Goal: Information Seeking & Learning: Check status

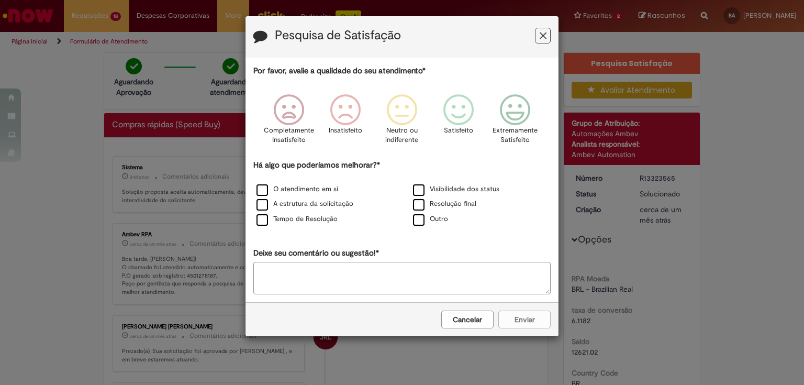
click at [546, 41] on button "Feedback" at bounding box center [543, 36] width 16 height 16
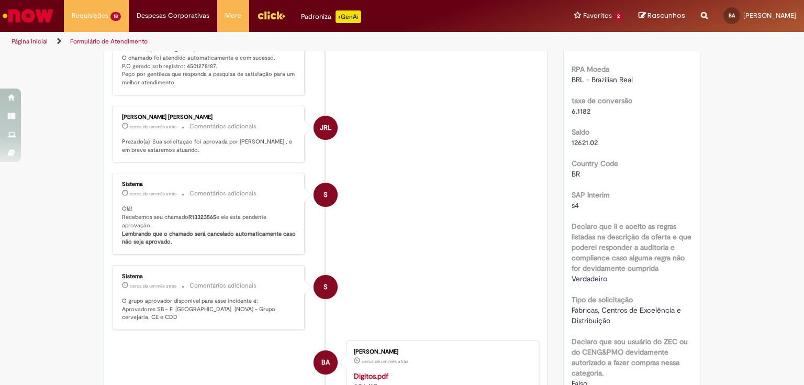
scroll to position [377, 0]
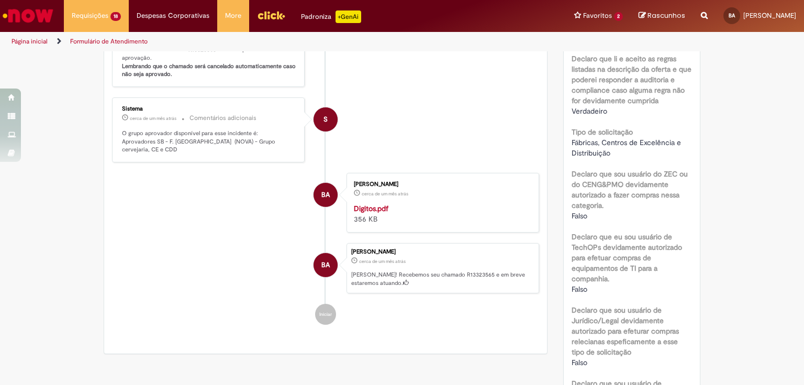
click at [371, 209] on strong "Digitos.pdf" at bounding box center [371, 208] width 35 height 9
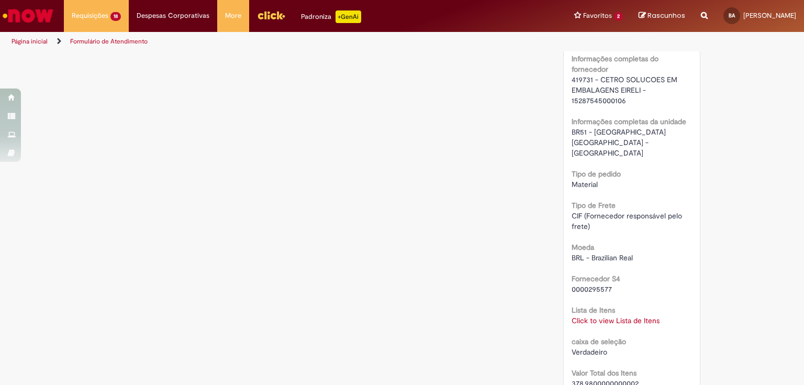
scroll to position [921, 0]
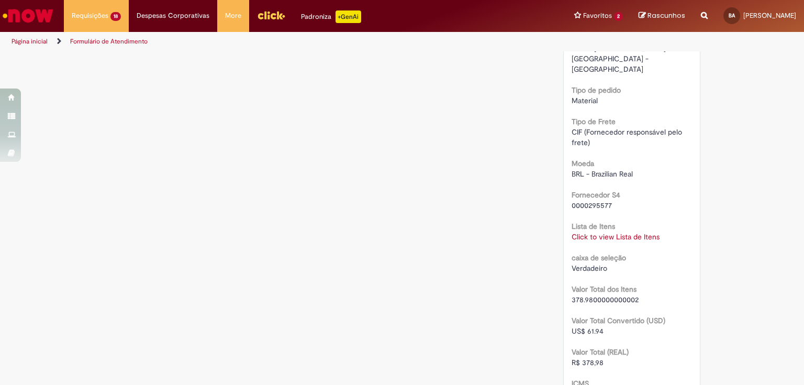
click at [606, 232] on link "Click to view Lista de Itens" at bounding box center [616, 236] width 88 height 9
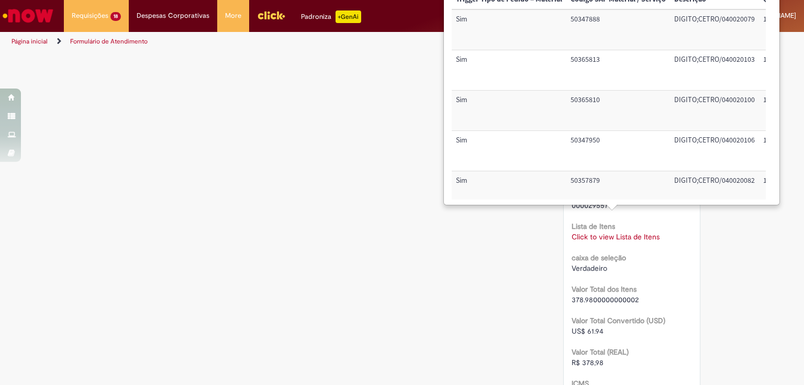
scroll to position [837, 0]
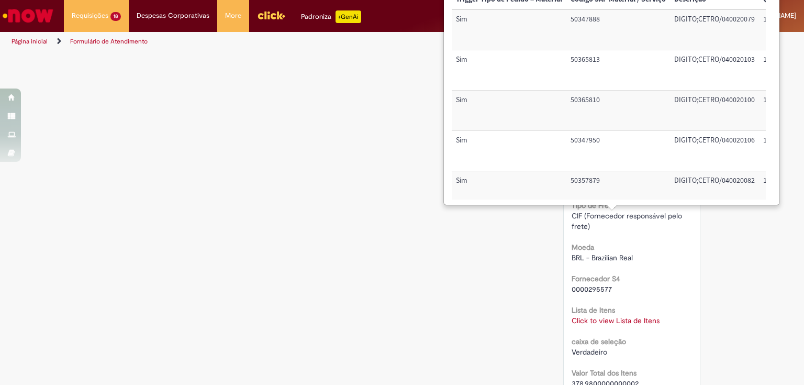
click at [576, 20] on td "50347888" at bounding box center [618, 29] width 104 height 40
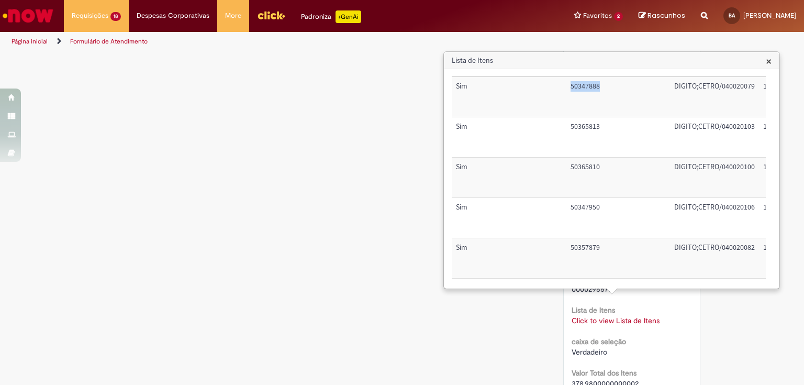
scroll to position [0, 0]
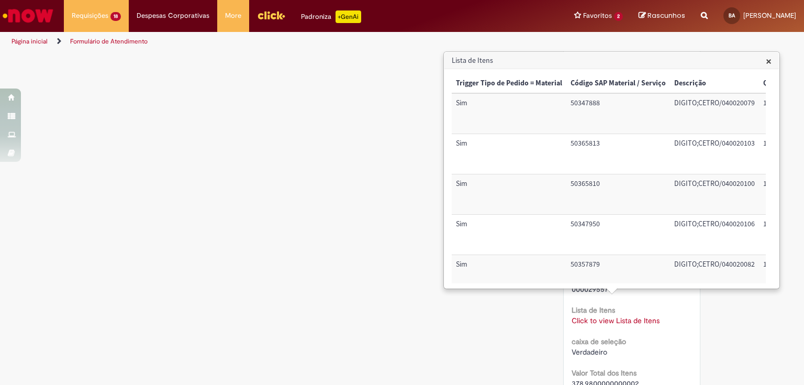
click at [525, 104] on td "Sim" at bounding box center [509, 113] width 115 height 40
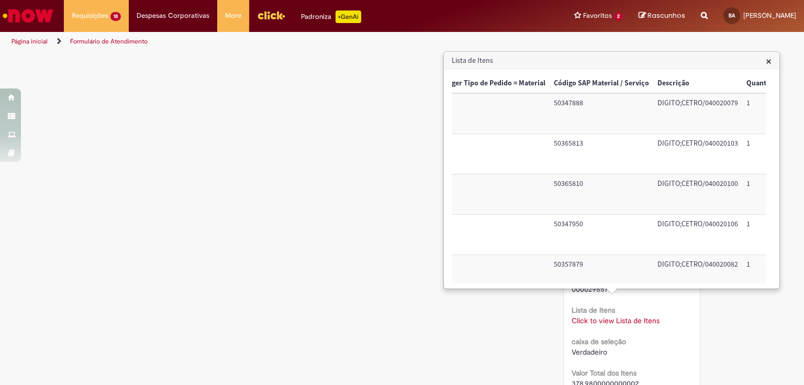
scroll to position [17, 17]
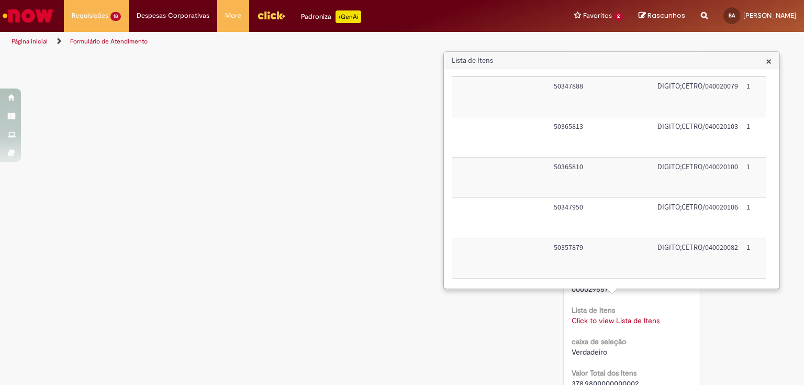
click at [590, 130] on td "50365813" at bounding box center [602, 137] width 104 height 40
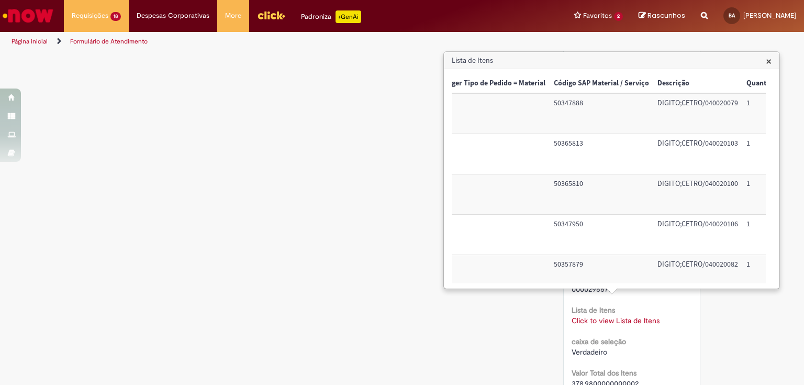
click at [601, 121] on td "50347888" at bounding box center [602, 113] width 104 height 40
click at [597, 155] on td "50365813" at bounding box center [602, 154] width 104 height 40
click at [589, 192] on td "50365810" at bounding box center [602, 194] width 104 height 40
click at [573, 231] on td "50347950" at bounding box center [602, 235] width 104 height 40
click at [562, 261] on td "50357879" at bounding box center [602, 275] width 104 height 40
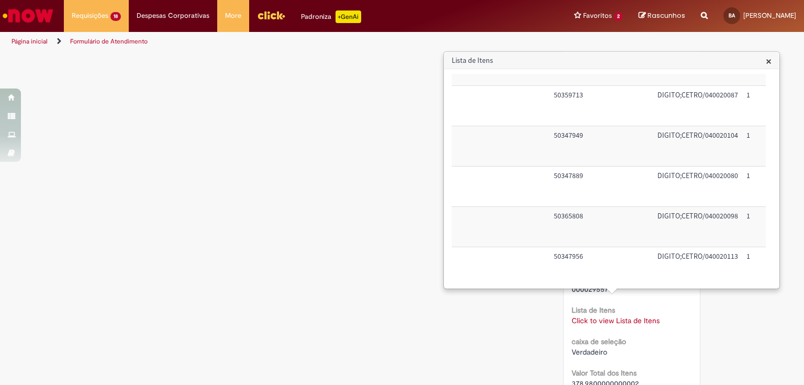
scroll to position [167, 17]
click at [598, 145] on td "50359713" at bounding box center [602, 148] width 104 height 40
click at [585, 189] on td "50347949" at bounding box center [602, 188] width 104 height 40
click at [575, 216] on td "50347889" at bounding box center [602, 228] width 104 height 40
click at [558, 253] on td "50365808" at bounding box center [602, 269] width 104 height 40
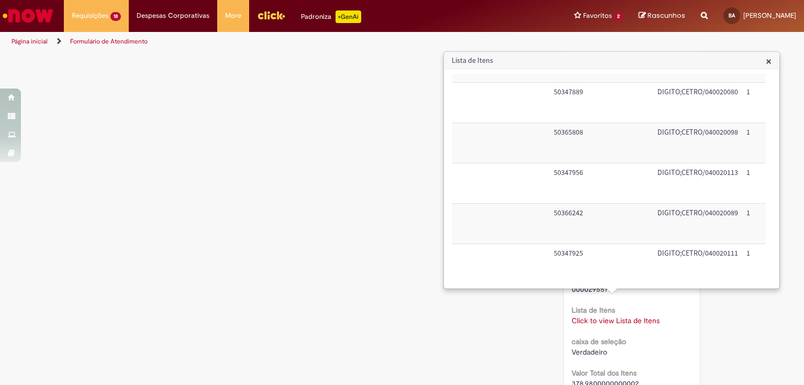
scroll to position [335, 17]
click at [582, 137] on td "50347956" at bounding box center [602, 141] width 104 height 40
click at [573, 182] on td "50366242" at bounding box center [602, 181] width 104 height 40
click at [574, 212] on td "50347925" at bounding box center [602, 222] width 104 height 40
click at [558, 255] on td "50365805" at bounding box center [602, 262] width 104 height 40
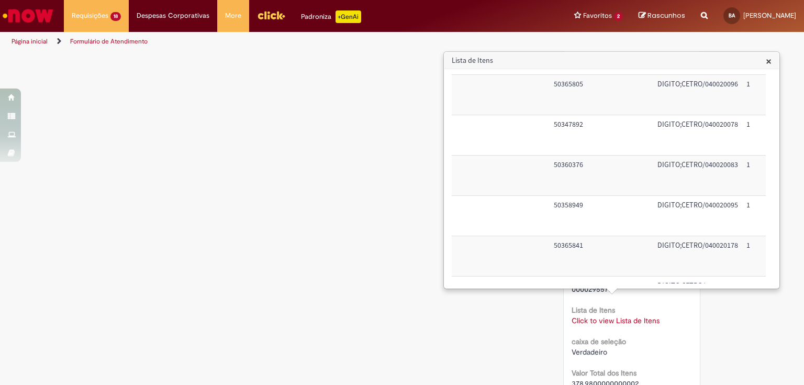
scroll to position [461, 17]
click at [591, 128] on td "50365805" at bounding box center [602, 136] width 104 height 40
click at [572, 126] on td "50365805" at bounding box center [602, 136] width 104 height 40
click at [572, 125] on td "50365805" at bounding box center [602, 136] width 104 height 40
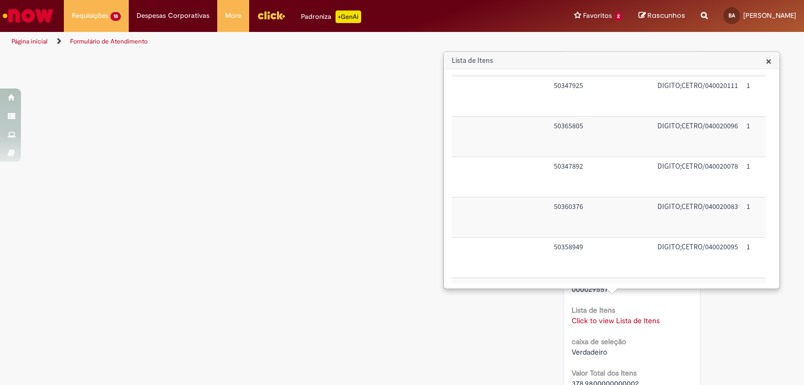
click at [559, 170] on td "50347892" at bounding box center [602, 176] width 104 height 40
click at [566, 215] on td "50360376" at bounding box center [602, 217] width 104 height 40
click at [567, 251] on td "50358949" at bounding box center [602, 257] width 104 height 40
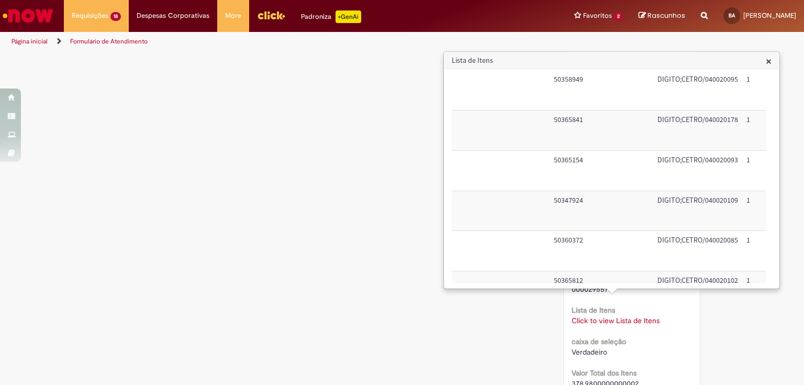
click at [559, 126] on td "50365841" at bounding box center [602, 130] width 104 height 40
click at [561, 158] on td "50365154" at bounding box center [602, 170] width 104 height 40
click at [567, 201] on td "50347924" at bounding box center [602, 211] width 104 height 40
click at [569, 238] on td "50360372" at bounding box center [602, 251] width 104 height 40
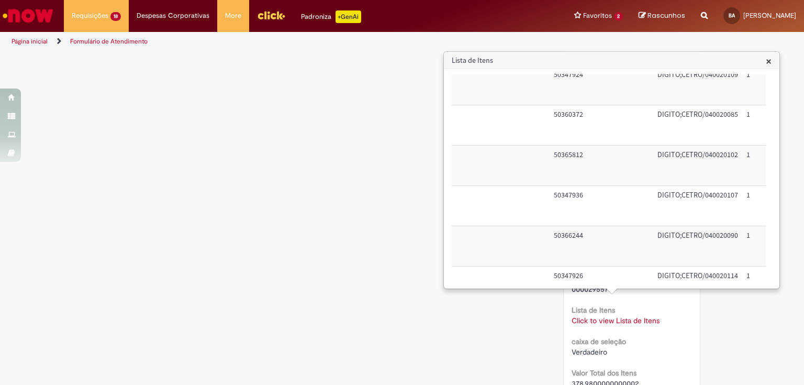
click at [578, 203] on td "50347936" at bounding box center [602, 206] width 104 height 40
click at [572, 235] on td "50366244" at bounding box center [602, 246] width 104 height 40
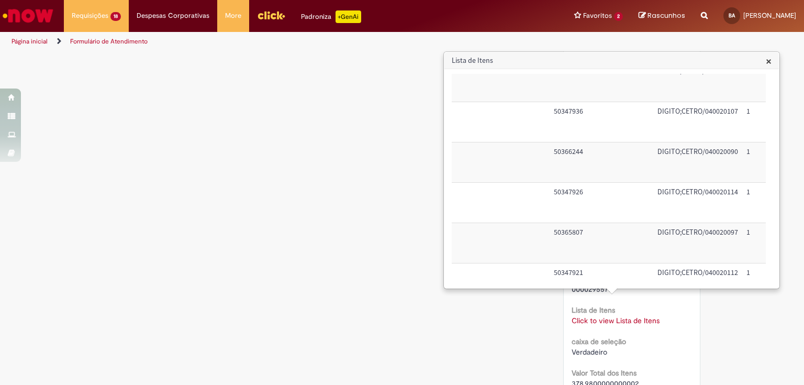
click at [565, 206] on td "50347926" at bounding box center [602, 203] width 104 height 40
click at [579, 226] on td "50365807" at bounding box center [602, 243] width 104 height 40
click at [575, 226] on td "50366243" at bounding box center [602, 240] width 104 height 40
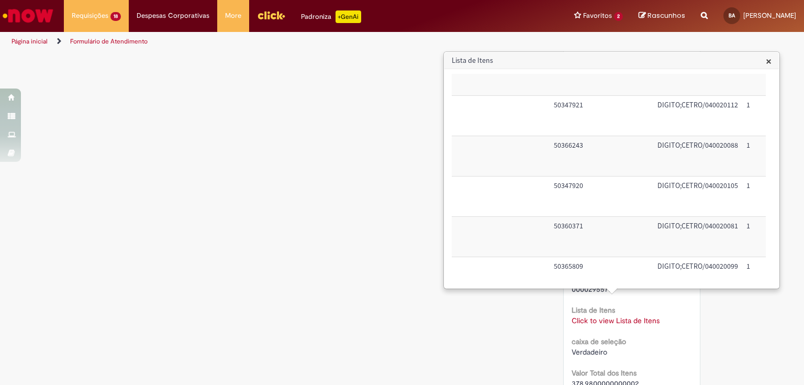
click at [584, 190] on td "50347920" at bounding box center [602, 196] width 104 height 40
click at [580, 223] on td "50360371" at bounding box center [602, 237] width 104 height 40
click at [583, 260] on td "50365809" at bounding box center [602, 277] width 104 height 40
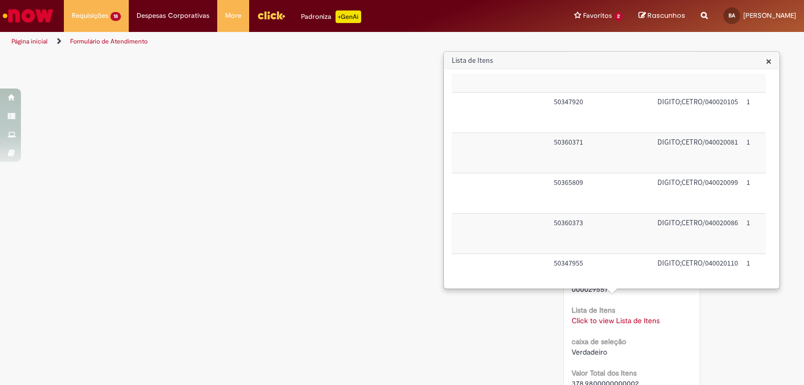
scroll to position [1172, 17]
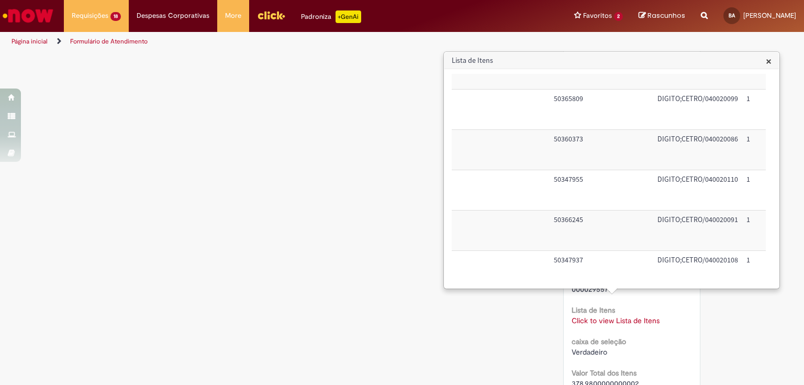
click at [578, 147] on td "50360373" at bounding box center [602, 149] width 104 height 40
click at [578, 178] on td "50347955" at bounding box center [602, 190] width 104 height 40
click at [576, 214] on td "50366245" at bounding box center [602, 230] width 104 height 40
click at [569, 258] on td "50347937" at bounding box center [602, 270] width 104 height 40
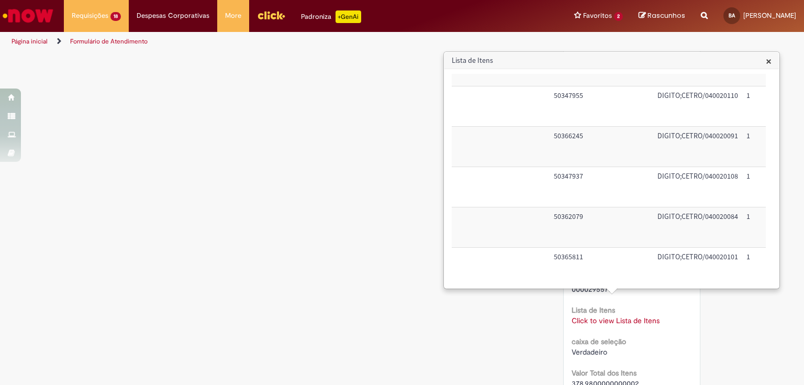
scroll to position [1298, 17]
click at [580, 184] on td "50362079" at bounding box center [602, 185] width 104 height 40
click at [574, 215] on td "50365811" at bounding box center [602, 225] width 104 height 40
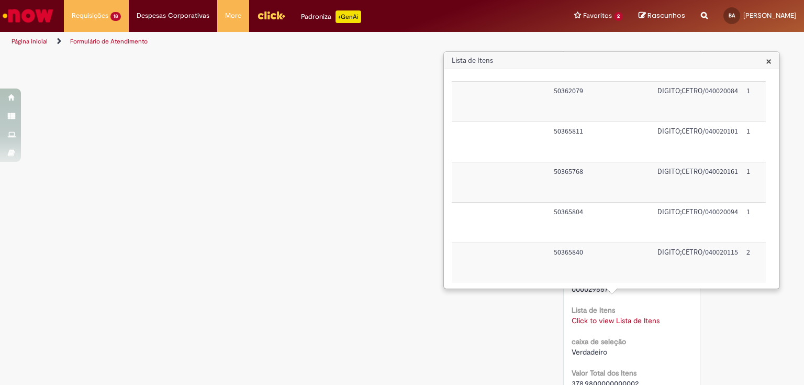
click at [578, 178] on td "50365768" at bounding box center [602, 182] width 104 height 40
click at [579, 205] on td "50365804" at bounding box center [602, 222] width 104 height 40
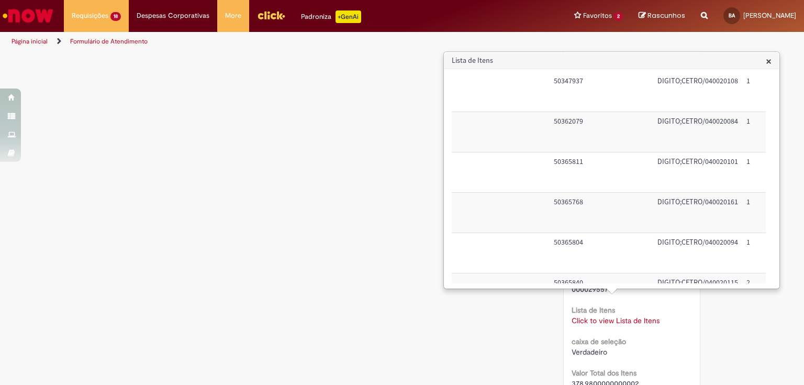
scroll to position [1393, 17]
click at [567, 238] on td "50365840" at bounding box center [602, 253] width 104 height 40
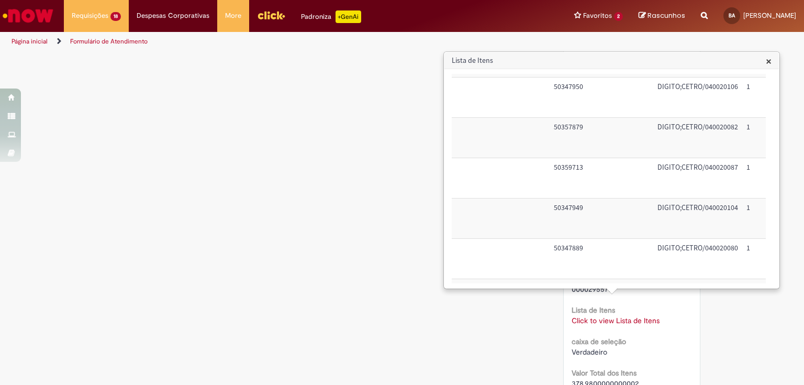
scroll to position [0, 17]
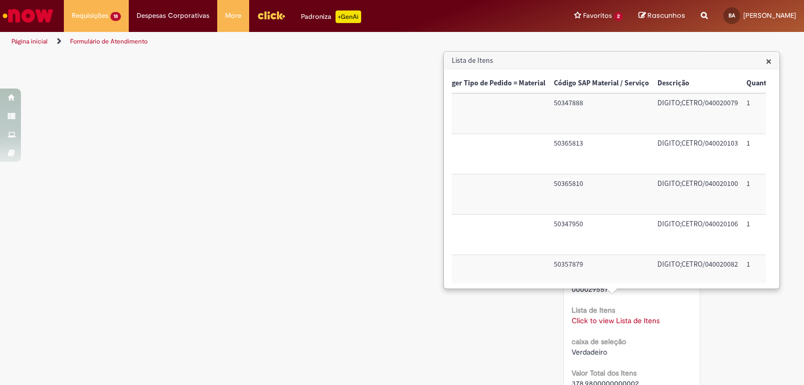
click at [557, 105] on td "50347888" at bounding box center [602, 113] width 104 height 40
click at [553, 148] on td "50365813" at bounding box center [602, 154] width 104 height 40
click at [557, 180] on td "50365810" at bounding box center [602, 194] width 104 height 40
click at [546, 108] on td "Sim" at bounding box center [492, 113] width 115 height 40
click at [576, 146] on td "50365813" at bounding box center [602, 154] width 104 height 40
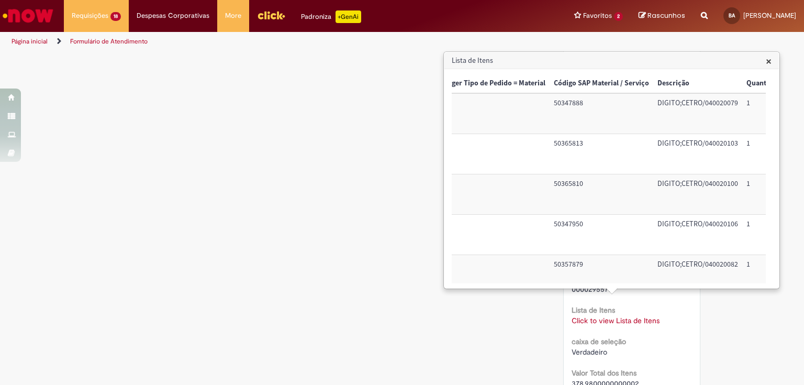
click at [579, 184] on td "50365810" at bounding box center [602, 194] width 104 height 40
click at [576, 224] on td "50347950" at bounding box center [602, 235] width 104 height 40
click at [580, 262] on td "50357879" at bounding box center [602, 275] width 104 height 40
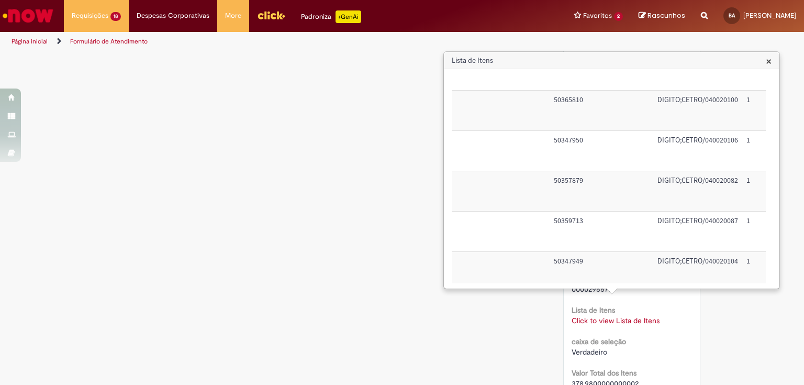
scroll to position [167, 17]
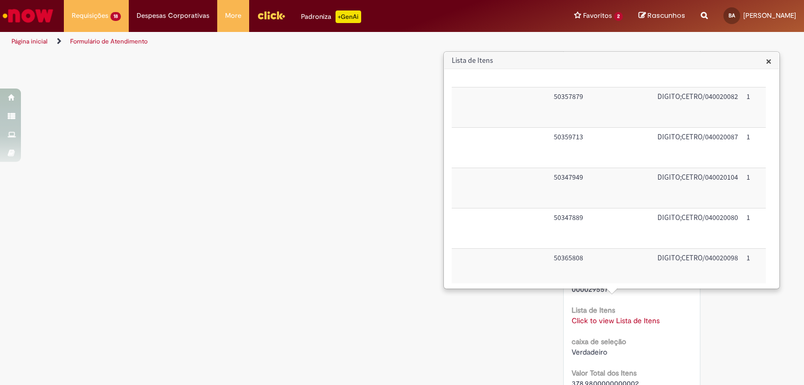
click at [579, 143] on td "50359713" at bounding box center [602, 148] width 104 height 40
click at [578, 175] on td "50347949" at bounding box center [602, 188] width 104 height 40
click at [580, 223] on td "50347889" at bounding box center [602, 228] width 104 height 40
click at [582, 259] on td "50365808" at bounding box center [602, 269] width 104 height 40
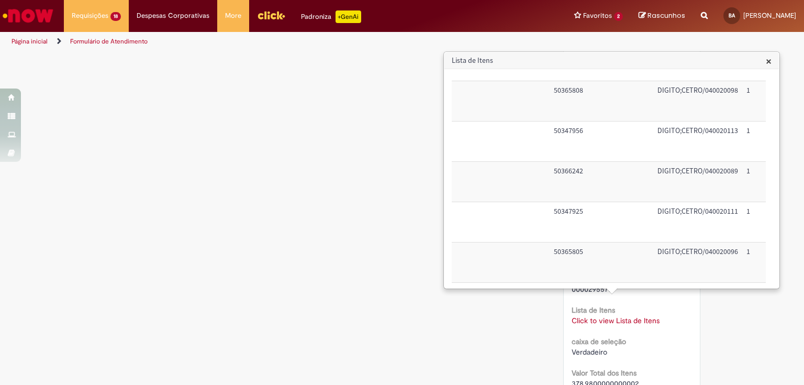
scroll to position [293, 17]
click at [584, 133] on td "50365808" at bounding box center [602, 143] width 104 height 40
click at [563, 177] on td "50347956" at bounding box center [602, 183] width 104 height 40
click at [572, 218] on td "50366242" at bounding box center [602, 223] width 104 height 40
click at [580, 253] on td "50347925" at bounding box center [602, 263] width 104 height 40
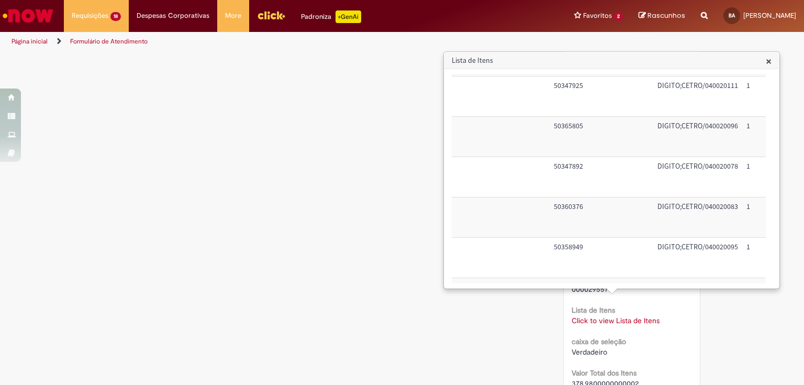
scroll to position [419, 17]
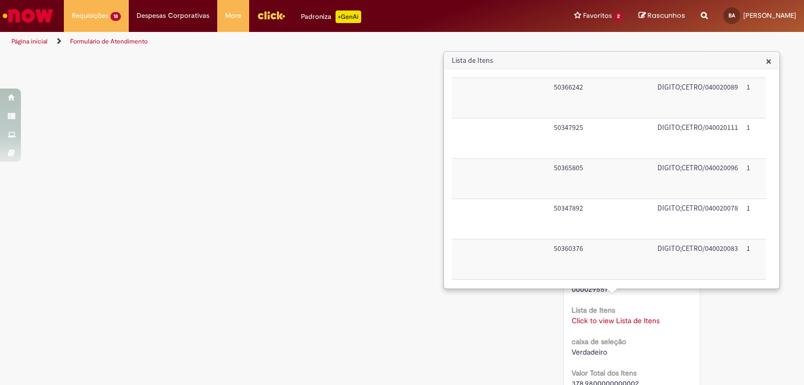
click at [580, 171] on td "50365805" at bounding box center [602, 178] width 104 height 40
click at [574, 211] on td "50347892" at bounding box center [602, 218] width 104 height 40
click at [574, 248] on td "50360376" at bounding box center [602, 259] width 104 height 40
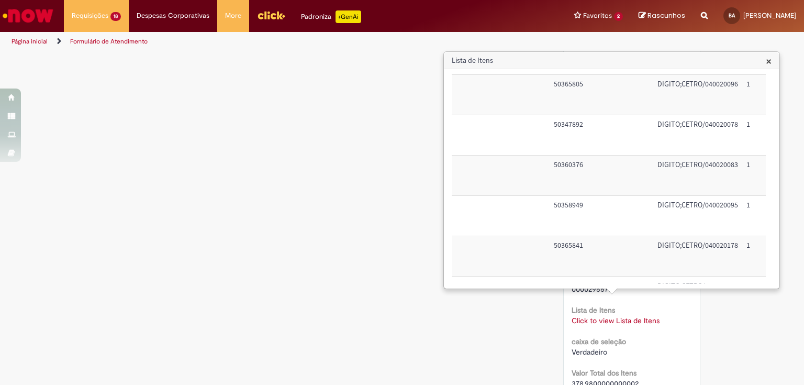
scroll to position [544, 17]
click at [599, 174] on td "50358949" at bounding box center [602, 173] width 104 height 40
click at [576, 205] on td "50365841" at bounding box center [602, 214] width 104 height 40
click at [576, 240] on td "50365154" at bounding box center [602, 254] width 104 height 40
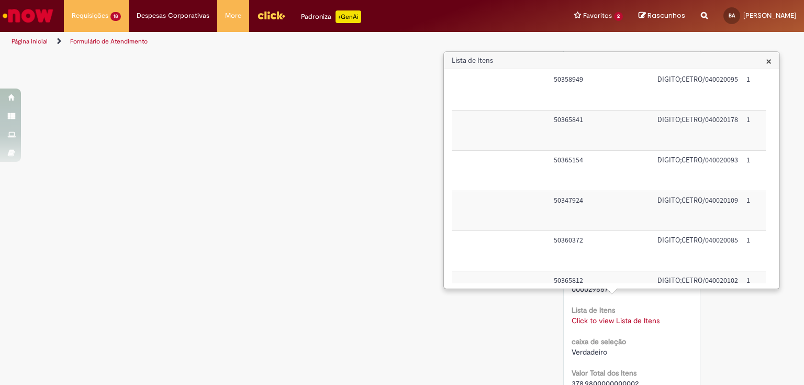
scroll to position [670, 17]
click at [590, 162] on td "50347924" at bounding box center [602, 169] width 104 height 40
click at [574, 206] on td "50360372" at bounding box center [602, 209] width 104 height 40
click at [578, 237] on td "50365812" at bounding box center [602, 249] width 104 height 40
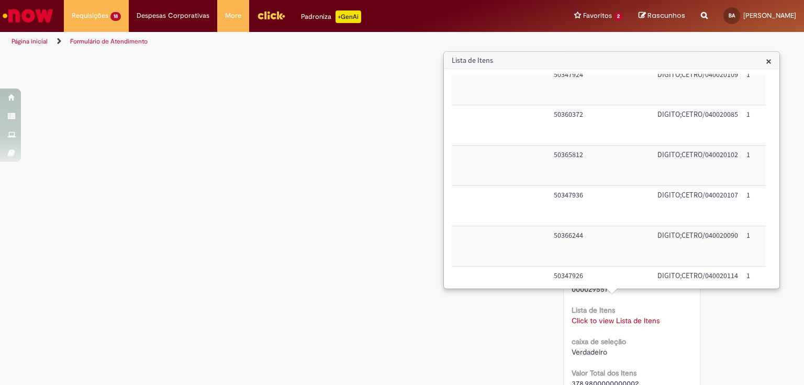
scroll to position [796, 17]
click at [590, 153] on td "50347936" at bounding box center [602, 164] width 104 height 40
click at [574, 198] on td "50366244" at bounding box center [602, 204] width 104 height 40
click at [572, 232] on td "50347926" at bounding box center [602, 245] width 104 height 40
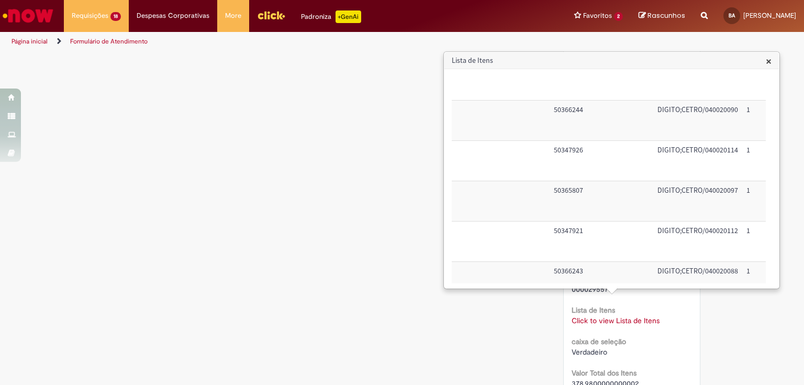
scroll to position [921, 17]
click at [570, 159] on td "50365807" at bounding box center [602, 159] width 104 height 40
click at [569, 190] on td "50347921" at bounding box center [602, 200] width 104 height 40
click at [565, 222] on td "50366243" at bounding box center [602, 240] width 104 height 40
click at [569, 265] on td "50347920" at bounding box center [602, 280] width 104 height 40
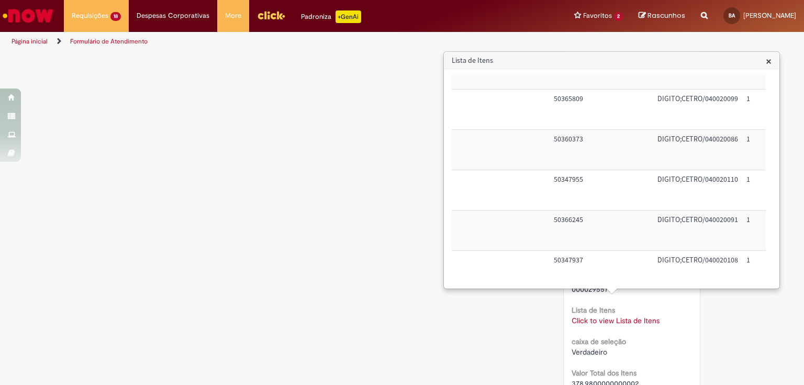
scroll to position [1089, 17]
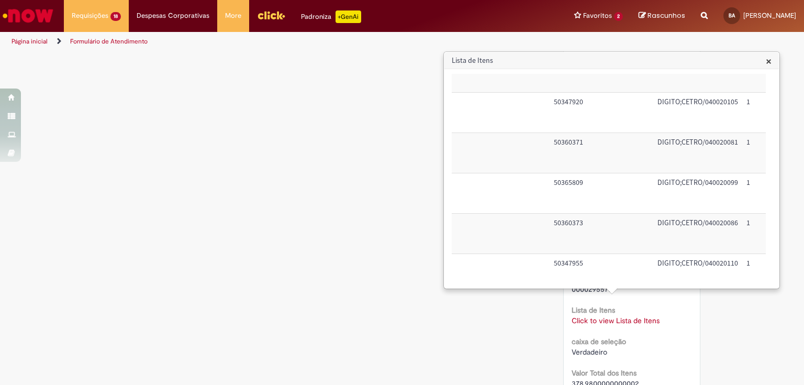
click at [585, 138] on td "50360371" at bounding box center [602, 153] width 104 height 40
click at [578, 184] on td "50365809" at bounding box center [602, 193] width 104 height 40
click at [582, 222] on td "50360373" at bounding box center [602, 233] width 104 height 40
click at [575, 260] on td "50347955" at bounding box center [602, 273] width 104 height 40
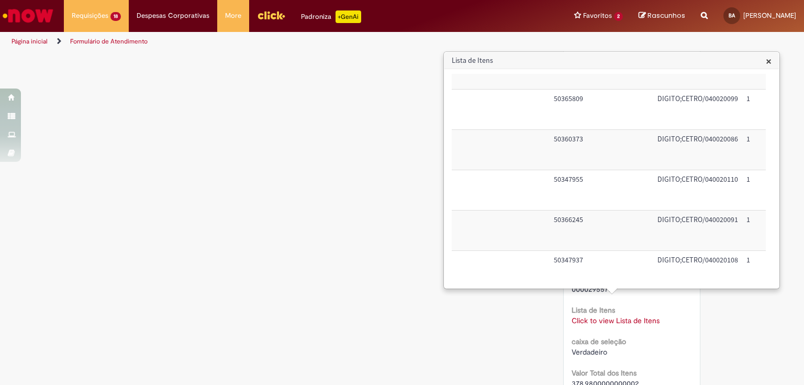
scroll to position [1214, 17]
click at [588, 178] on td "50366245" at bounding box center [602, 188] width 104 height 40
click at [578, 222] on td "50347937" at bounding box center [602, 228] width 104 height 40
click at [577, 251] on td "50362079" at bounding box center [602, 269] width 104 height 40
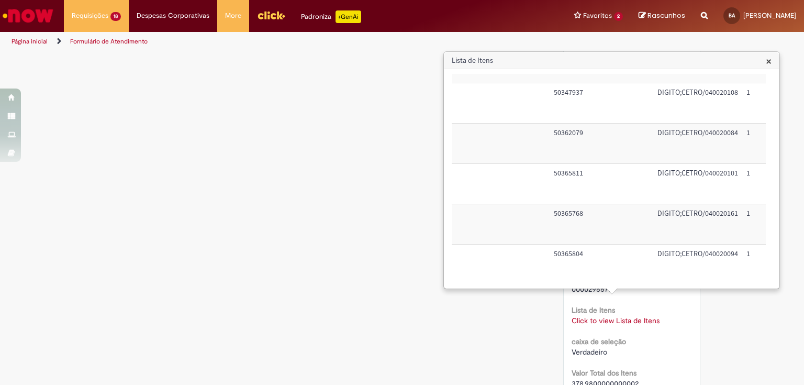
scroll to position [1393, 17]
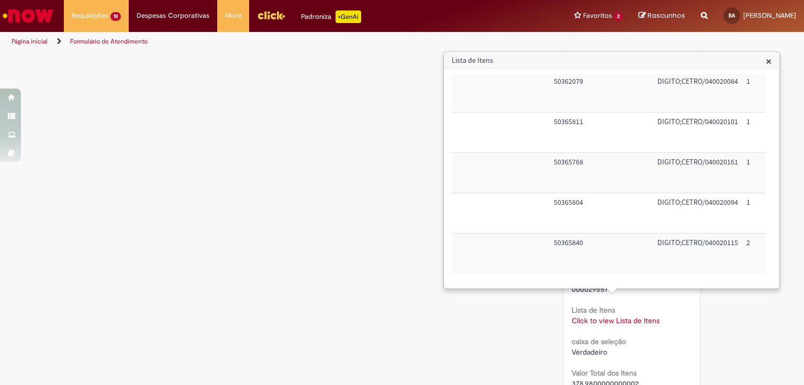
click at [588, 138] on td "50365811" at bounding box center [602, 132] width 104 height 40
click at [581, 156] on td "50365768" at bounding box center [602, 172] width 104 height 40
click at [587, 203] on td "50365804" at bounding box center [602, 213] width 104 height 40
click at [565, 235] on td "50365840" at bounding box center [602, 253] width 104 height 40
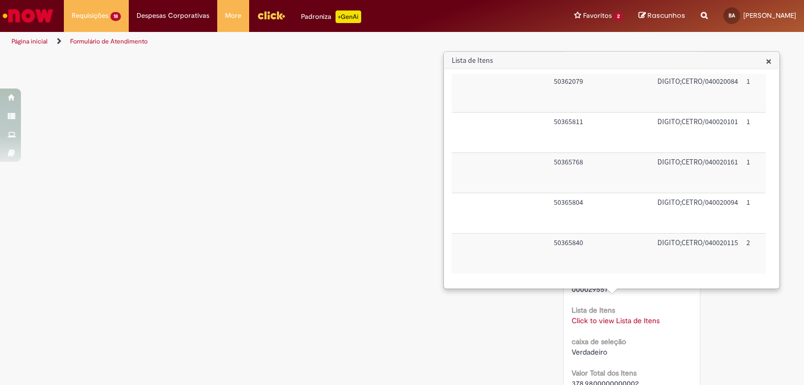
click at [288, 103] on div "Verificar Código de Barras Aguardando Aprovação Aguardando atendimento Em andam…" at bounding box center [402, 47] width 612 height 1664
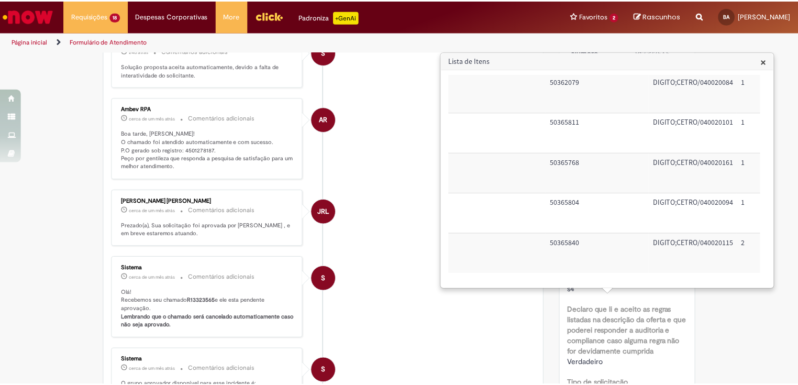
scroll to position [0, 0]
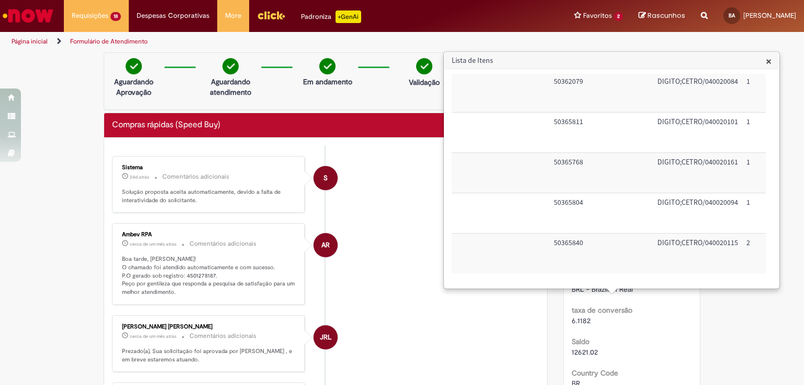
click at [201, 274] on p "Boa tarde, [PERSON_NAME]! O chamado foi atendido automaticamente e com sucesso.…" at bounding box center [209, 275] width 174 height 41
copy p "4501278187"
